Goal: Find contact information: Find contact information

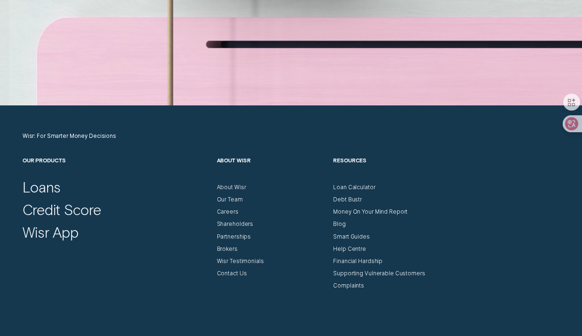
scroll to position [2588, 0]
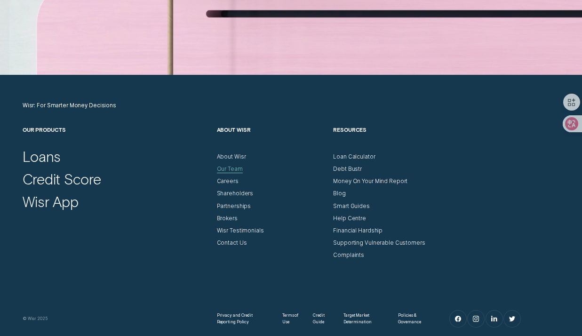
click at [227, 168] on div "Our Team" at bounding box center [230, 169] width 26 height 7
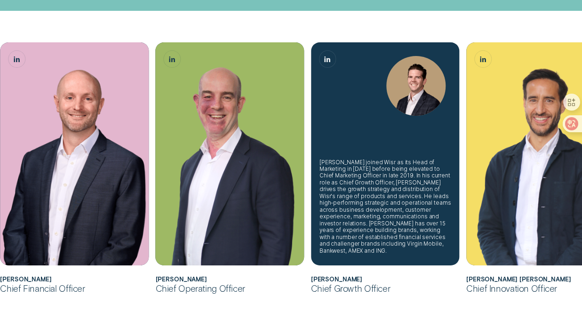
scroll to position [235, 0]
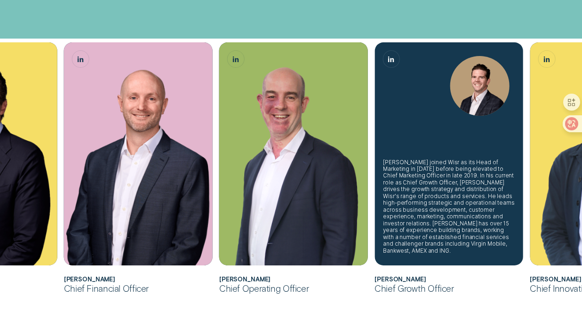
click at [443, 201] on div "[PERSON_NAME] joined Wisr as its Head of Marketing in [DATE] before being eleva…" at bounding box center [449, 207] width 132 height 96
click at [439, 146] on div "[PERSON_NAME] joined Wisr as its Head of Marketing in [DATE] before being eleva…" at bounding box center [449, 153] width 149 height 223
click at [393, 57] on icon "James Goodwin, Chief Growth Officer LinkedIn button" at bounding box center [391, 59] width 6 height 6
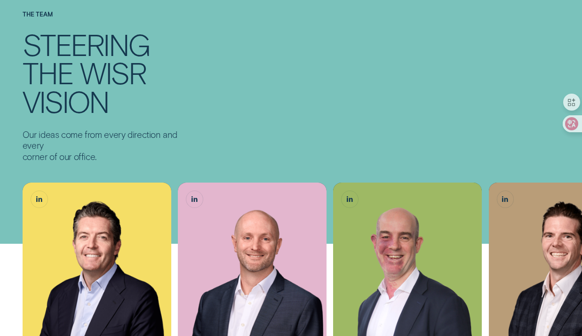
scroll to position [0, 0]
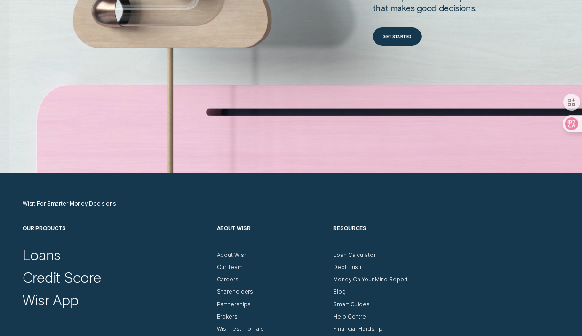
scroll to position [2588, 0]
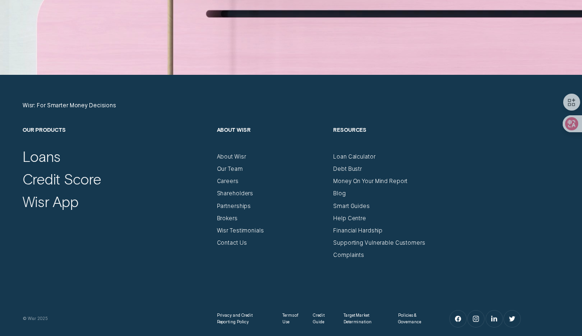
click at [246, 245] on div "Contact Us" at bounding box center [272, 240] width 110 height 12
click at [235, 246] on div "Contact Us" at bounding box center [232, 242] width 30 height 7
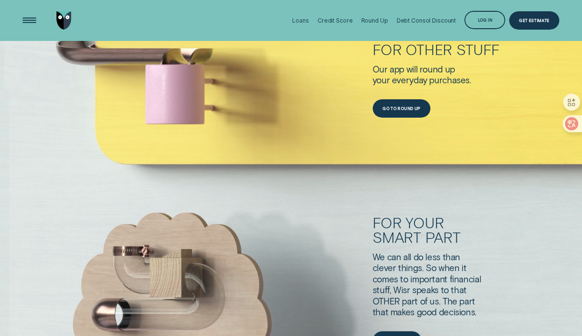
scroll to position [2117, 0]
